Goal: Information Seeking & Learning: Understand process/instructions

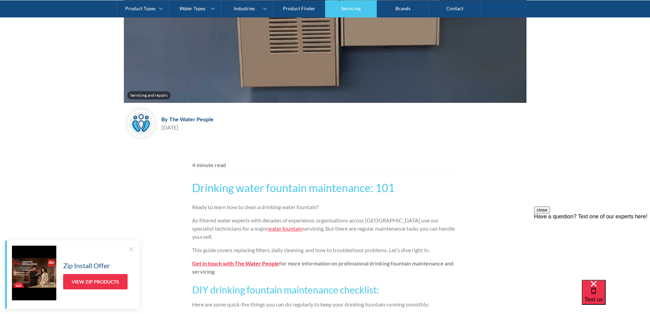
click at [365, 11] on link "Servicing" at bounding box center [351, 8] width 52 height 17
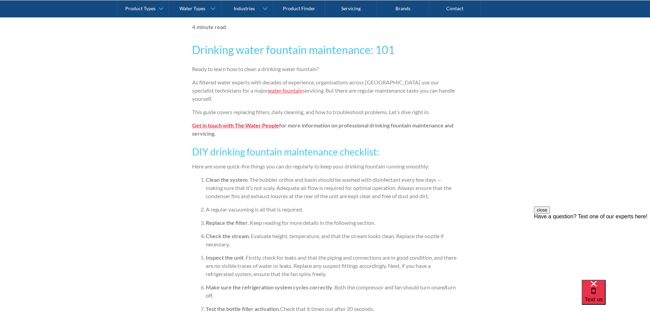
scroll to position [444, 0]
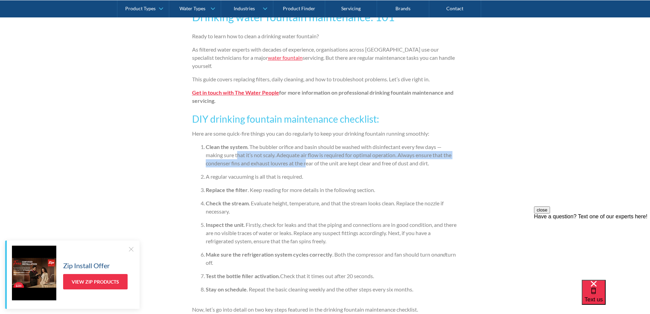
drag, startPoint x: 238, startPoint y: 153, endPoint x: 308, endPoint y: 163, distance: 70.8
click at [308, 163] on li "Clean the system . The bubbler orifice and basin should be washed with disinfec…" at bounding box center [332, 155] width 253 height 25
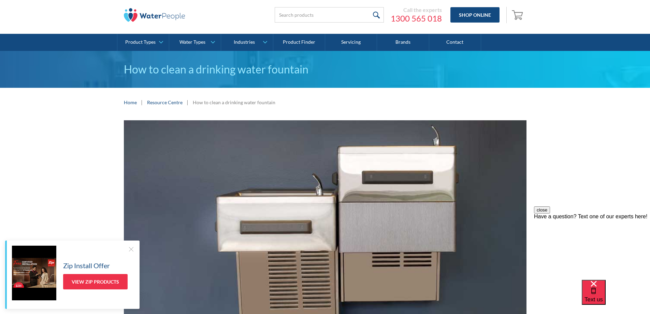
scroll to position [0, 0]
